Goal: Information Seeking & Learning: Learn about a topic

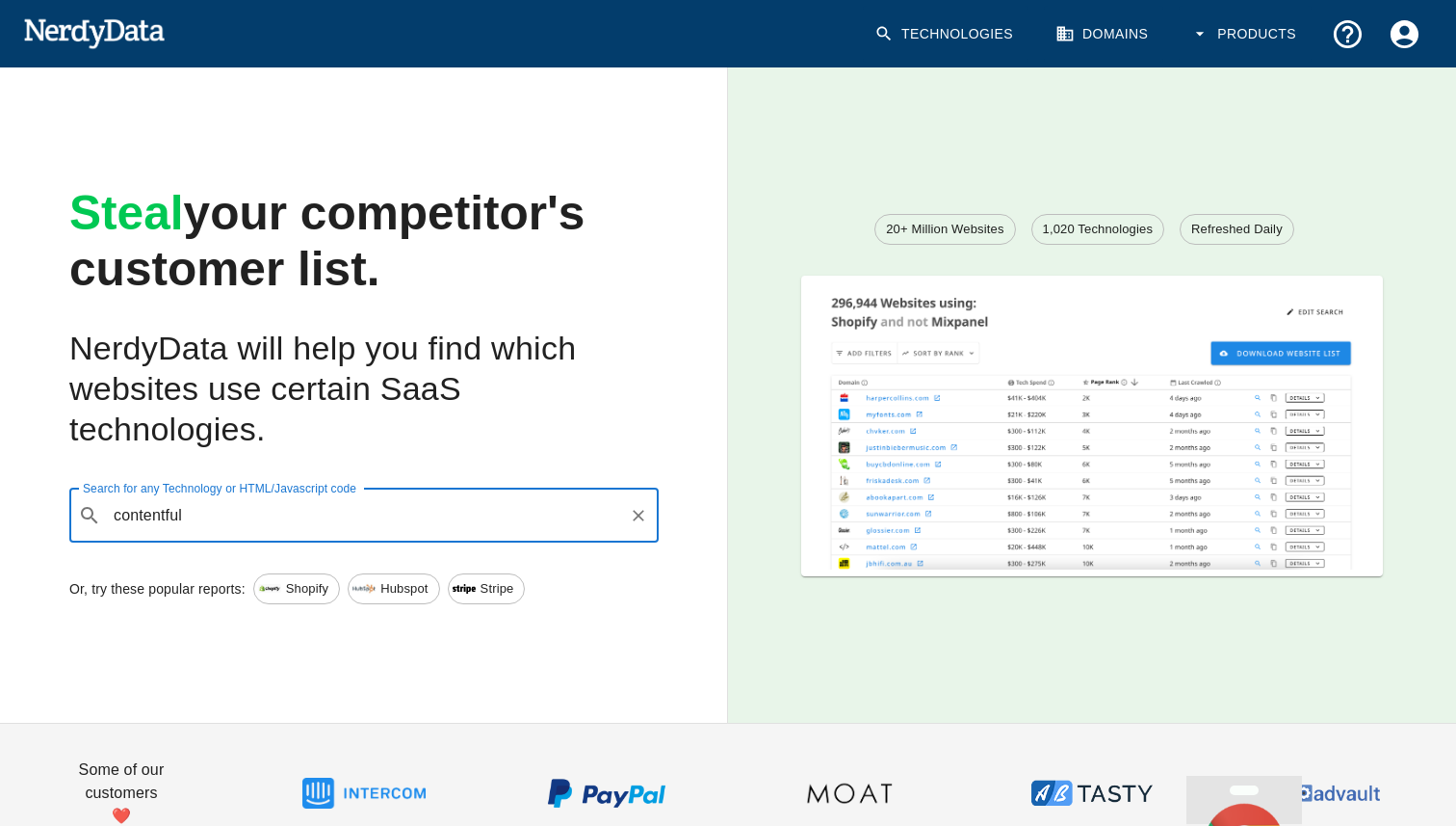
type input "contentful"
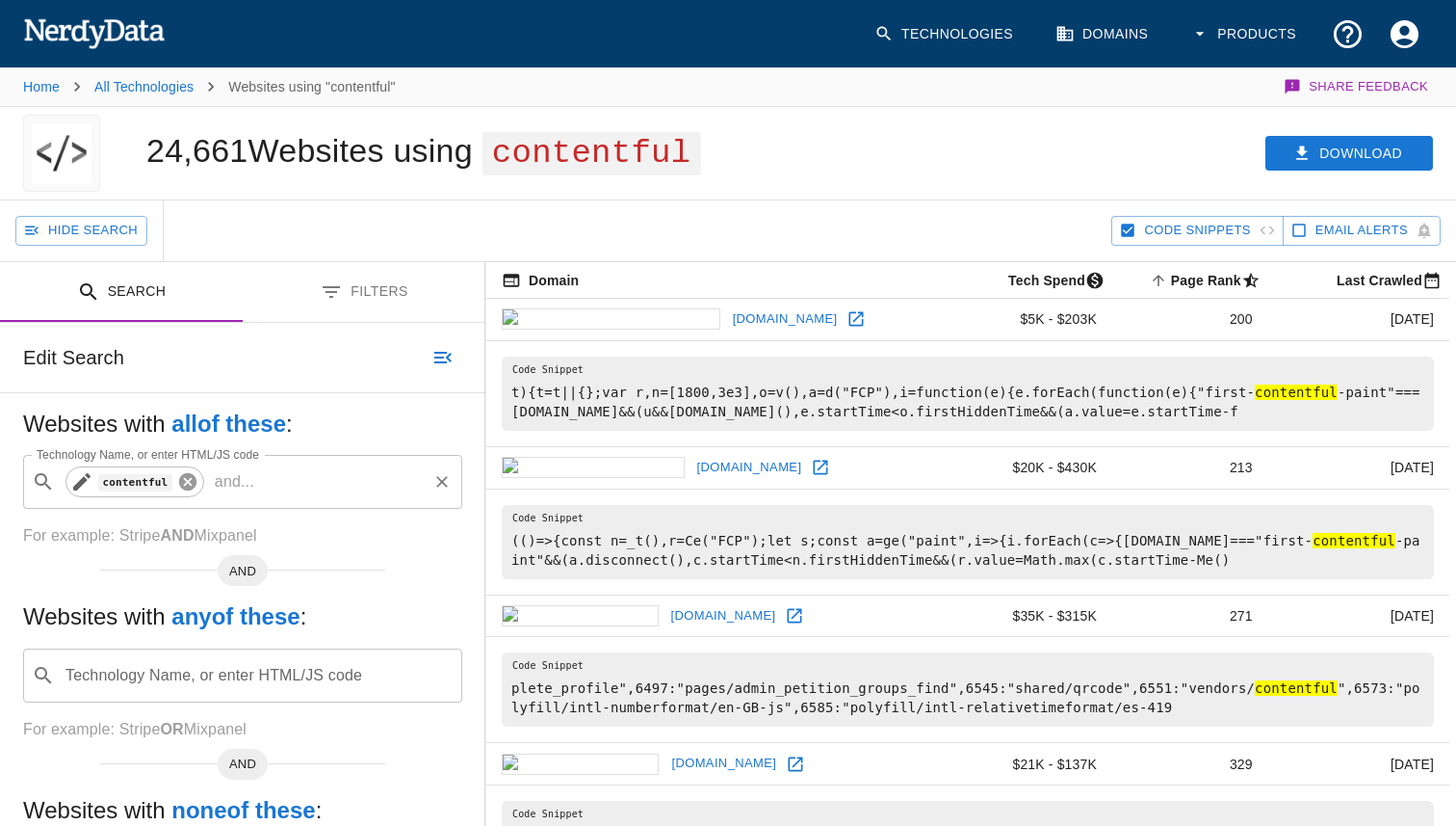
click at [187, 482] on icon at bounding box center [187, 481] width 17 height 17
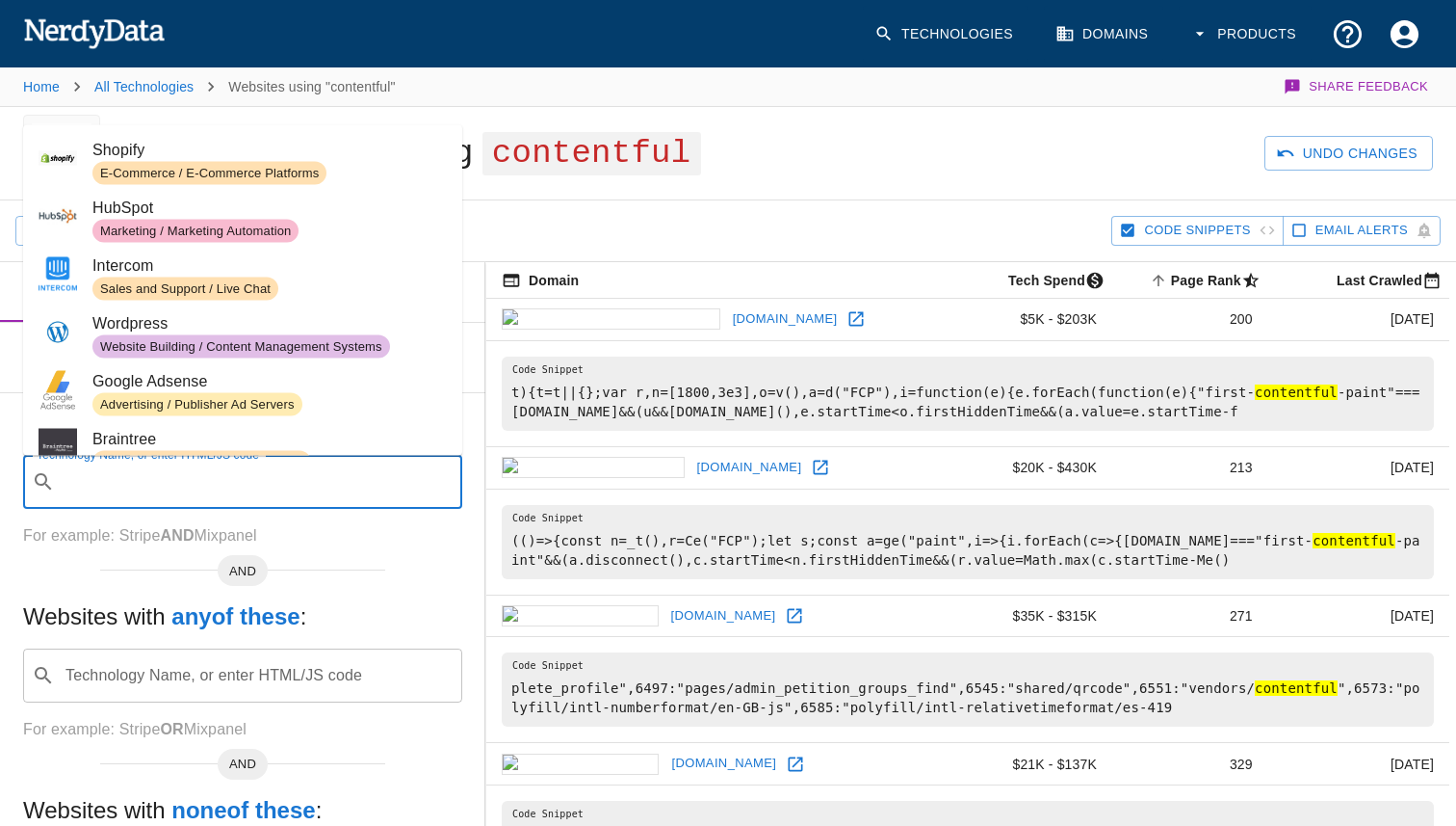
click at [188, 483] on input "Technology Name, or enter HTML/JS code" at bounding box center [259, 481] width 391 height 37
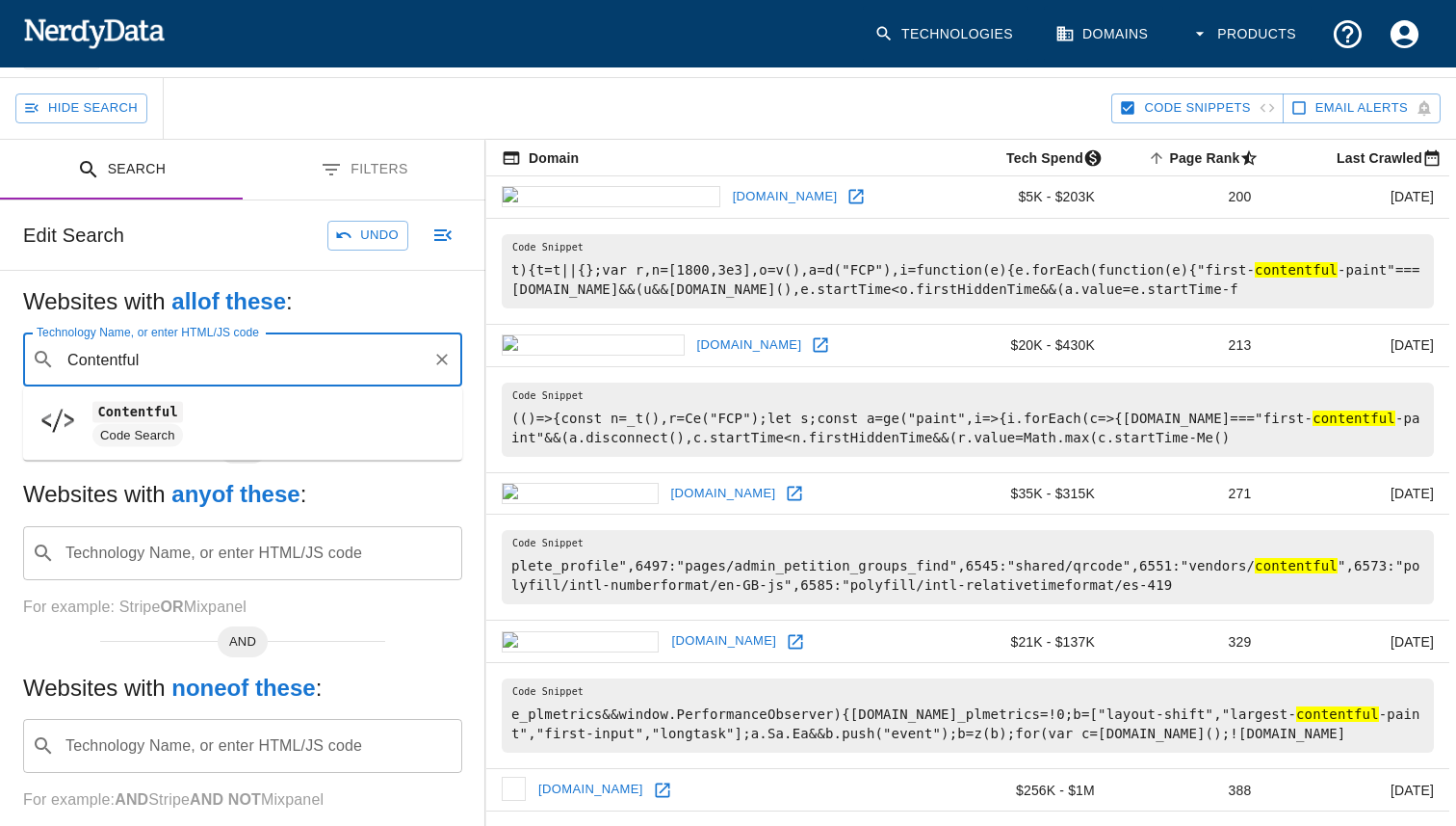
scroll to position [126, 0]
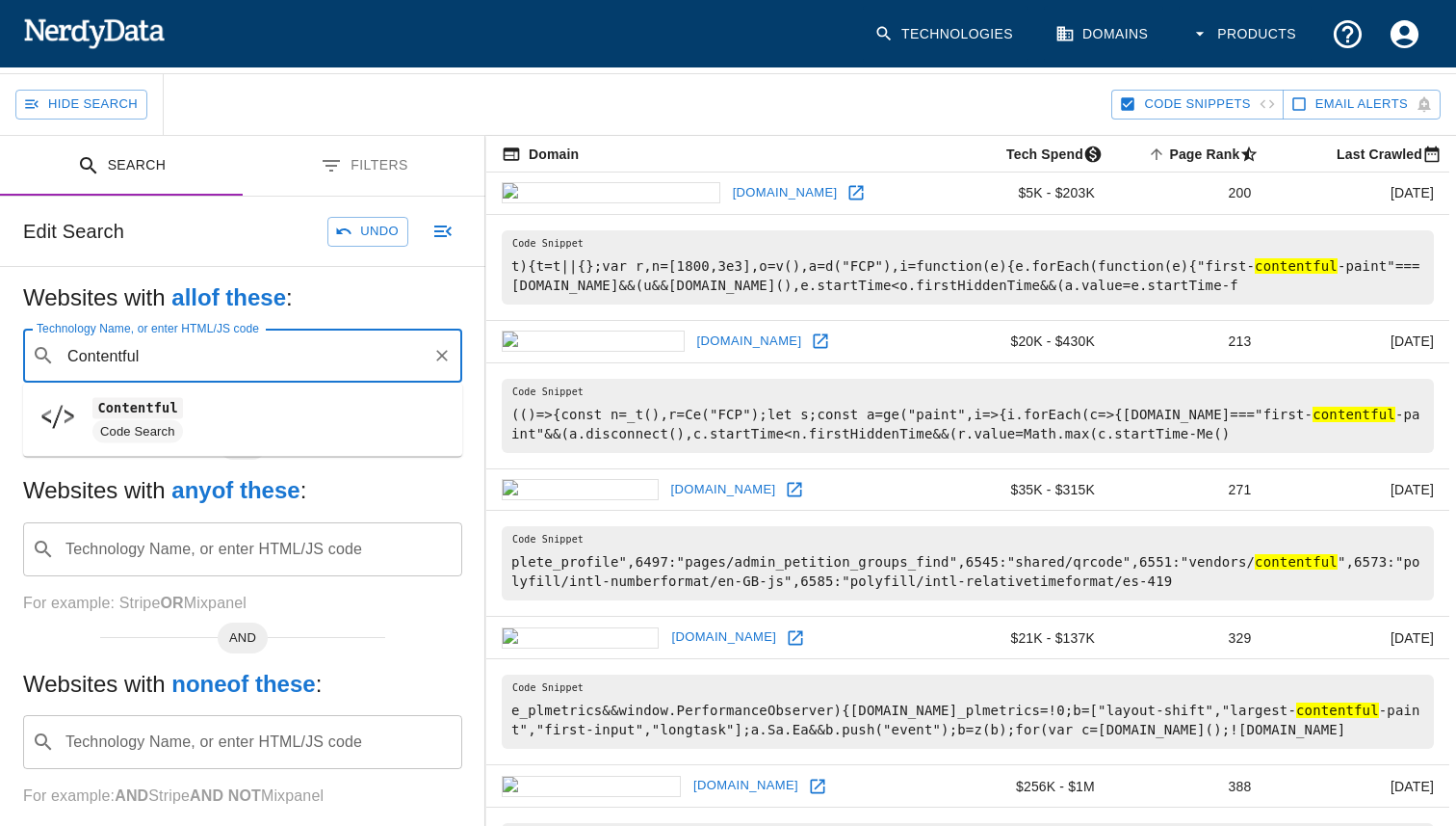
type input "Contentful"
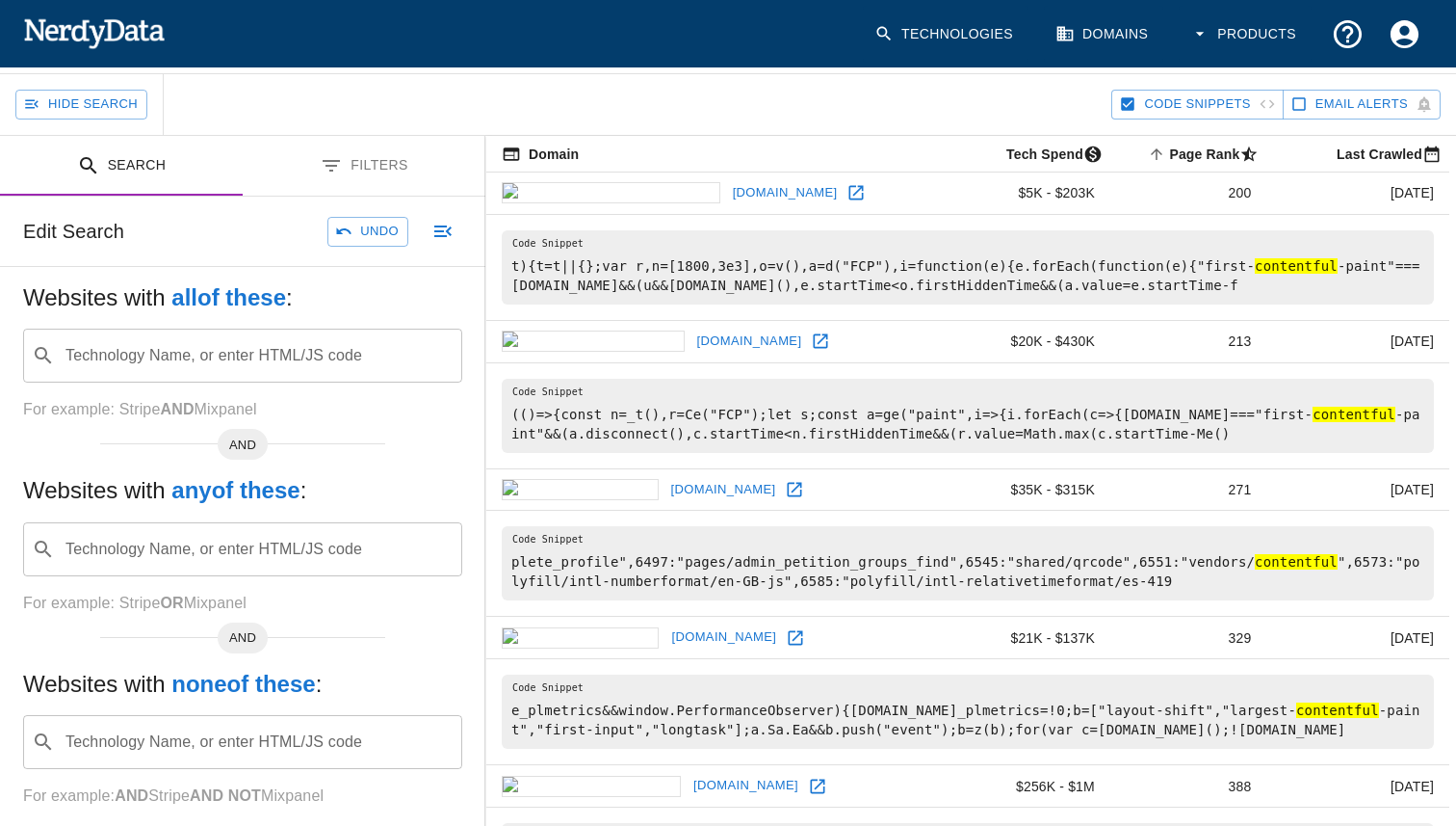
click at [357, 500] on h5 "Websites with any of these :" at bounding box center [243, 489] width 439 height 31
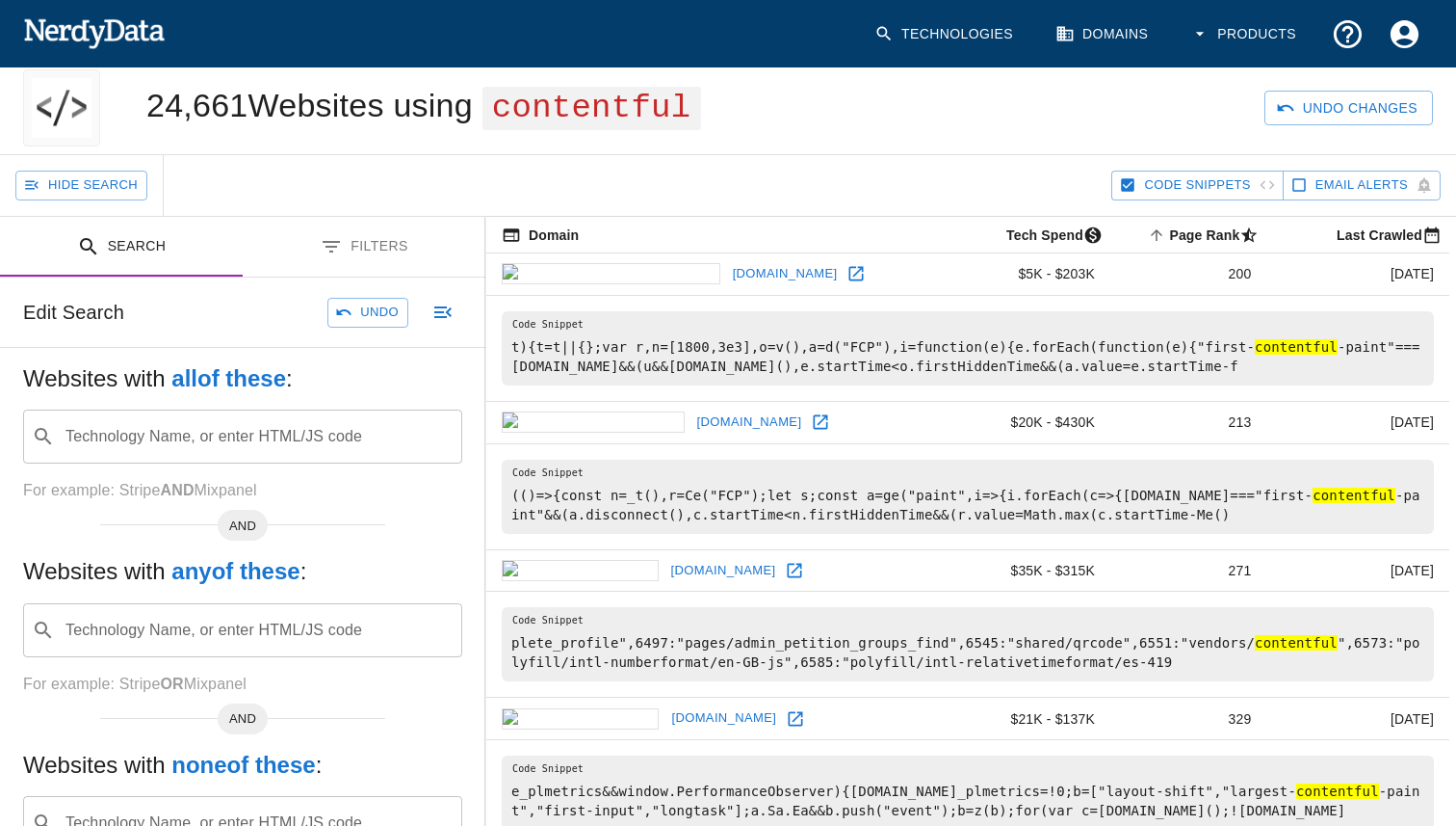
scroll to position [43, 0]
